Goal: Task Accomplishment & Management: Use online tool/utility

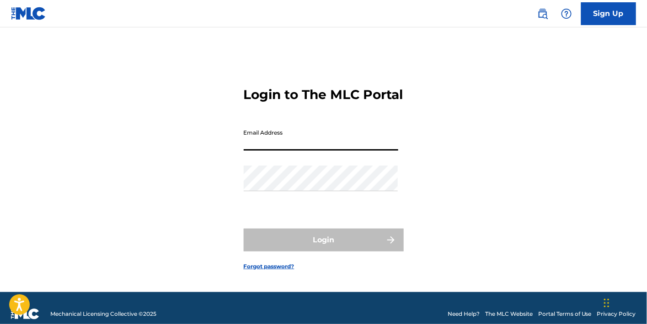
click at [328, 151] on input "Email Address" at bounding box center [321, 138] width 154 height 26
type input "[PERSON_NAME][EMAIL_ADDRESS][DOMAIN_NAME]"
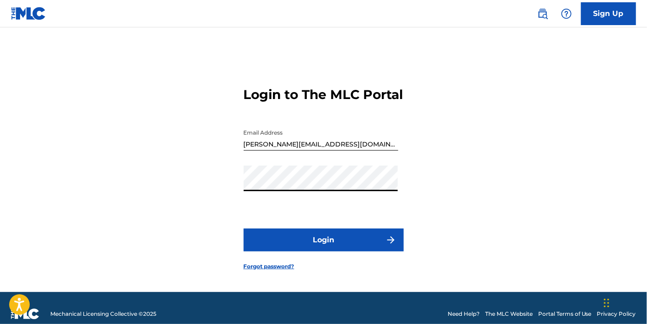
click at [244, 229] on button "Login" at bounding box center [324, 240] width 160 height 23
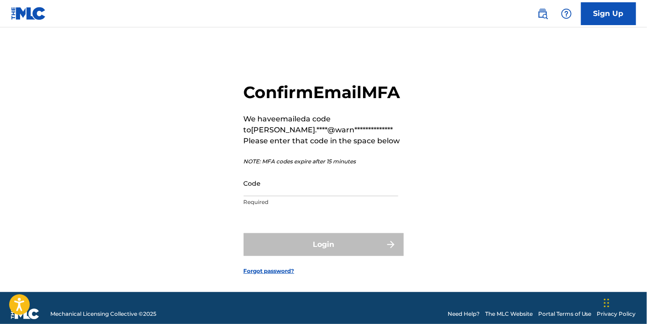
click at [328, 196] on input "Code" at bounding box center [321, 183] width 154 height 26
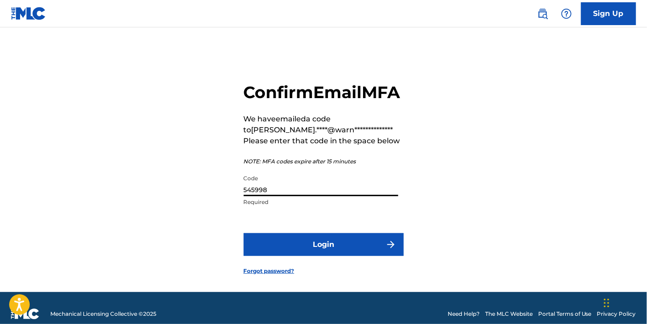
type input "545998"
click at [339, 256] on button "Login" at bounding box center [324, 245] width 160 height 23
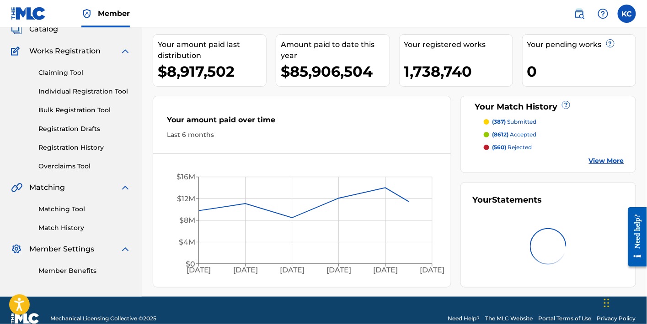
scroll to position [77, 0]
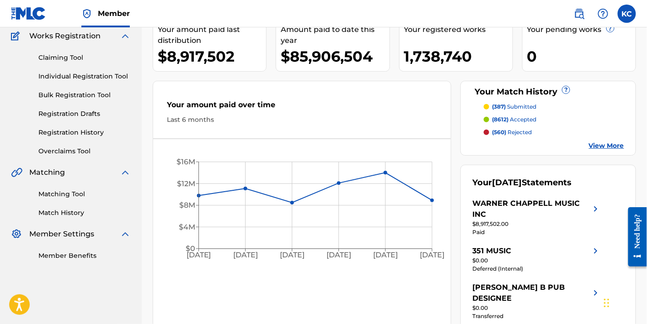
click at [79, 212] on link "Match History" at bounding box center [84, 213] width 92 height 10
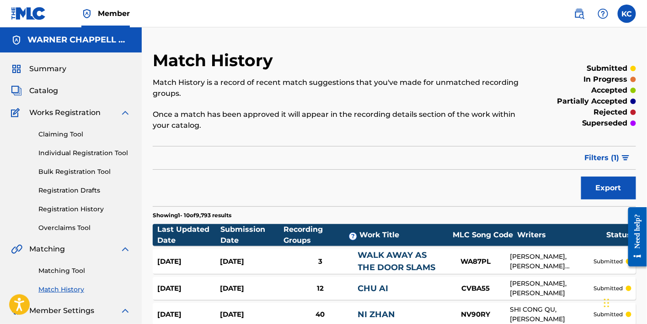
click at [599, 163] on span "Filters ( 1 )" at bounding box center [601, 158] width 35 height 11
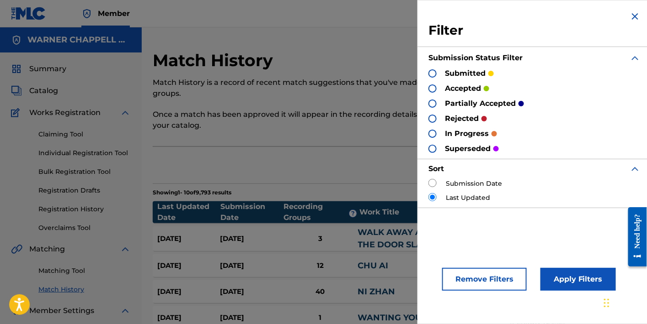
click at [461, 185] on label "Submission Date" at bounding box center [474, 184] width 56 height 10
click at [426, 179] on div "Filter Submission Status Filter submitted accepted partially accepted rejected …" at bounding box center [534, 109] width 234 height 219
click at [432, 182] on input "radio" at bounding box center [432, 183] width 8 height 8
radio input "true"
click at [560, 274] on button "Apply Filters" at bounding box center [577, 279] width 75 height 23
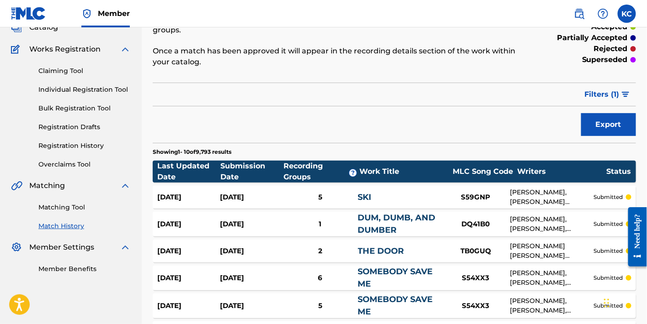
scroll to position [283, 0]
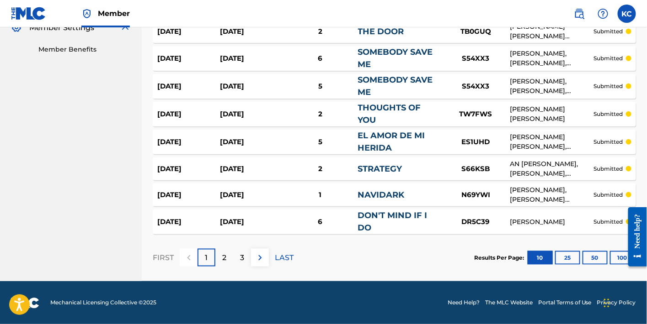
click at [613, 259] on button "100" at bounding box center [622, 258] width 25 height 14
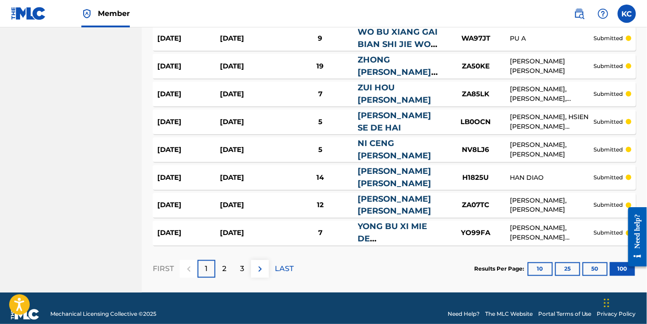
scroll to position [2705, 0]
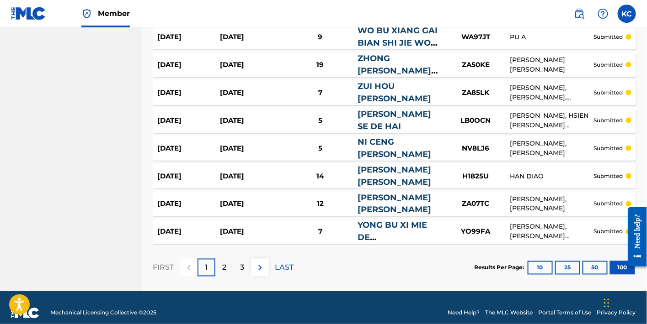
click at [248, 261] on div "3" at bounding box center [242, 268] width 18 height 18
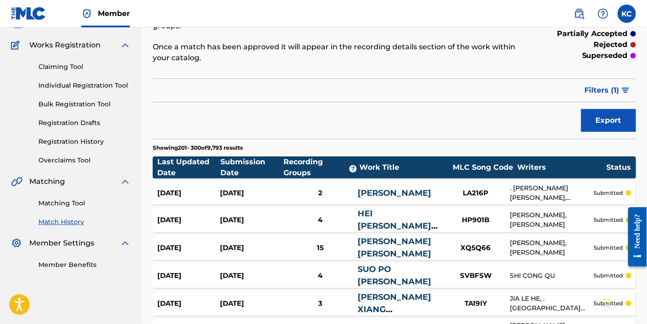
scroll to position [2680, 0]
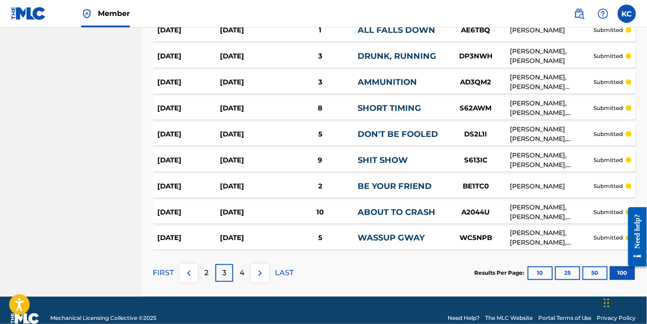
click at [243, 268] on p "4" at bounding box center [241, 273] width 5 height 11
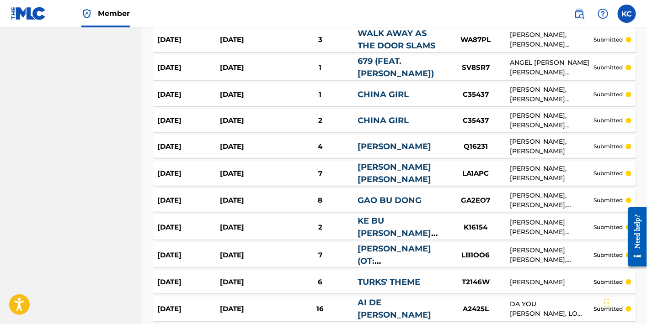
scroll to position [2663, 0]
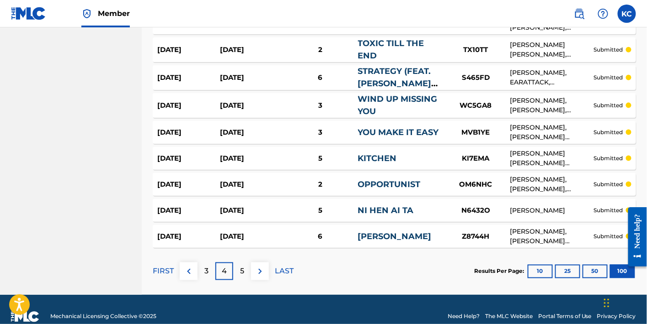
click at [244, 266] on p "5" at bounding box center [242, 271] width 4 height 11
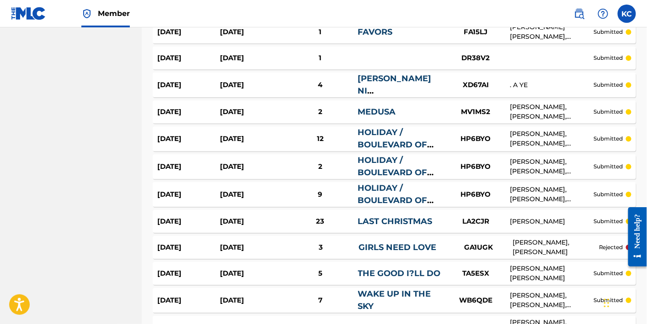
scroll to position [2221, 0]
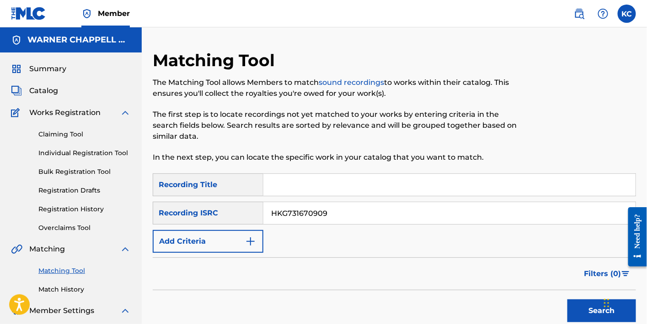
click at [57, 70] on span "Summary" at bounding box center [47, 69] width 37 height 11
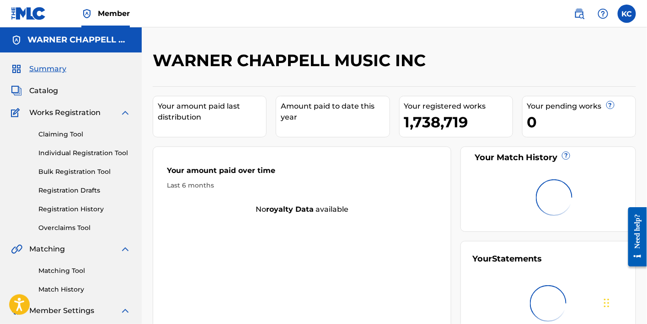
scroll to position [70, 0]
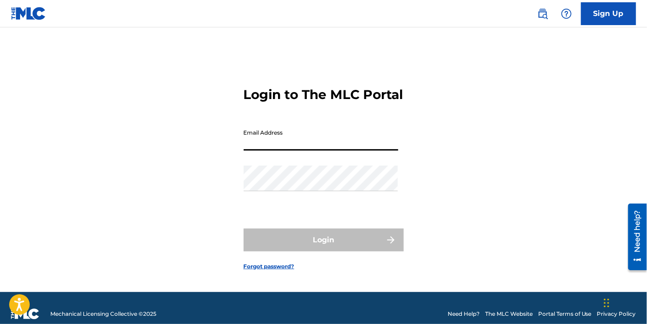
click at [305, 136] on input "Email Address" at bounding box center [321, 138] width 154 height 26
type input "[PERSON_NAME][EMAIL_ADDRESS][DOMAIN_NAME]"
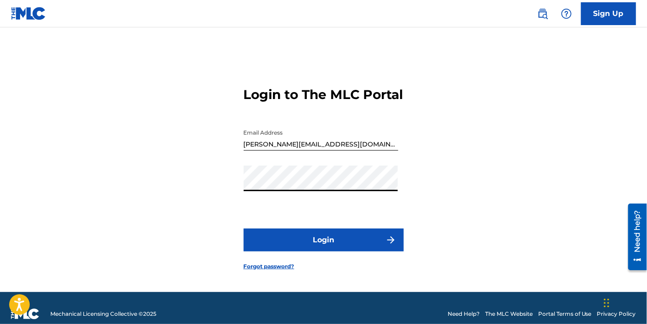
click at [244, 229] on button "Login" at bounding box center [324, 240] width 160 height 23
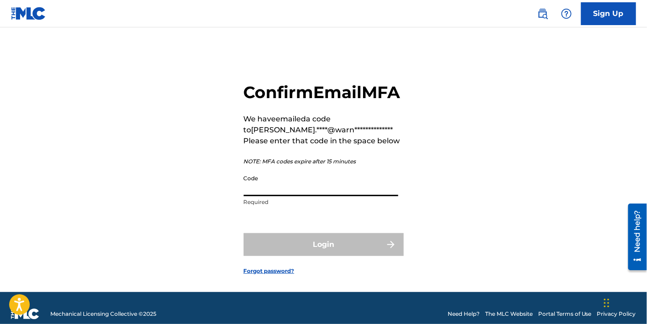
click at [303, 196] on input "Code" at bounding box center [321, 183] width 154 height 26
click at [276, 196] on input "545" at bounding box center [321, 183] width 154 height 26
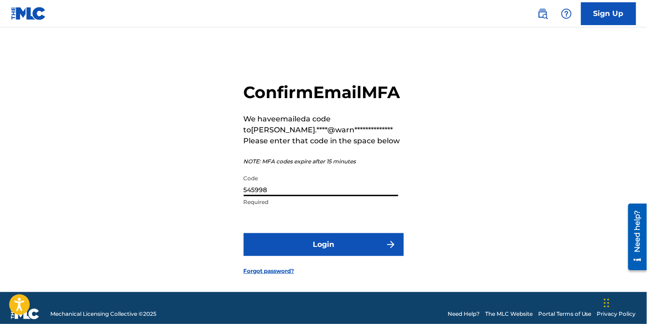
type input "545998"
click at [319, 256] on button "Login" at bounding box center [324, 245] width 160 height 23
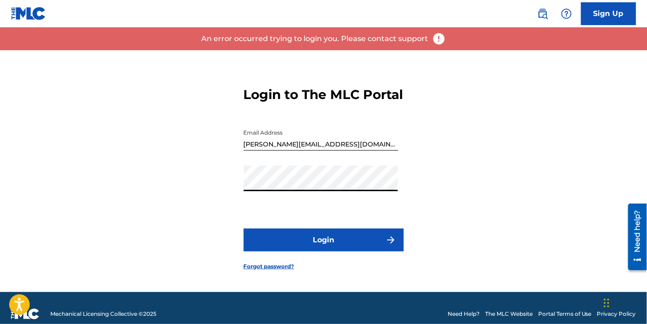
click at [333, 243] on button "Login" at bounding box center [324, 240] width 160 height 23
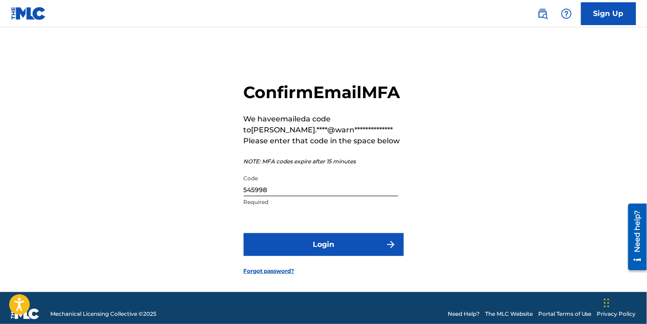
click at [336, 256] on button "Login" at bounding box center [324, 245] width 160 height 23
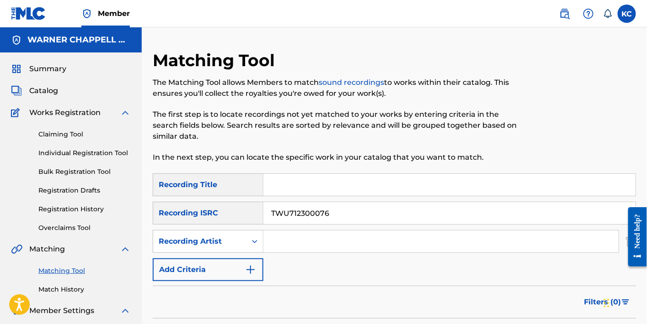
drag, startPoint x: 325, startPoint y: 142, endPoint x: 257, endPoint y: 176, distance: 75.8
click at [322, 137] on p "The first step is to locate recordings not yet matched to your works by enterin…" at bounding box center [339, 125] width 372 height 33
